Goal: Task Accomplishment & Management: Manage account settings

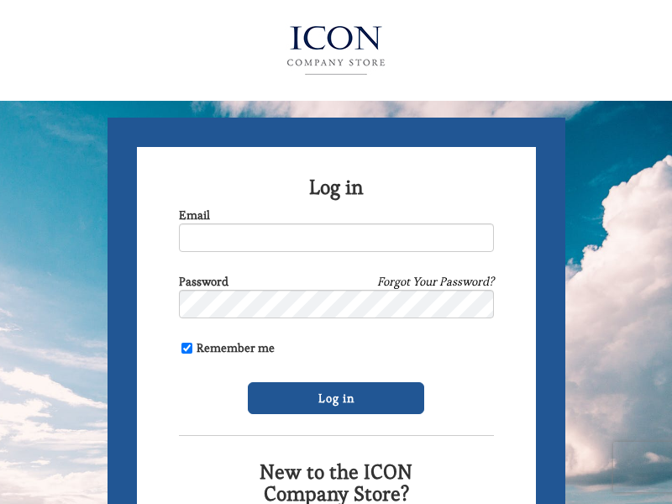
click at [336, 46] on img at bounding box center [335, 50] width 183 height 67
